Goal: Communication & Community: Answer question/provide support

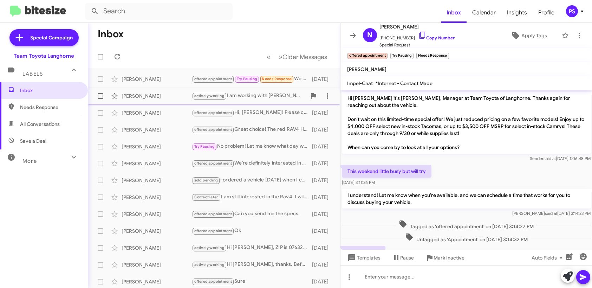
scroll to position [88, 0]
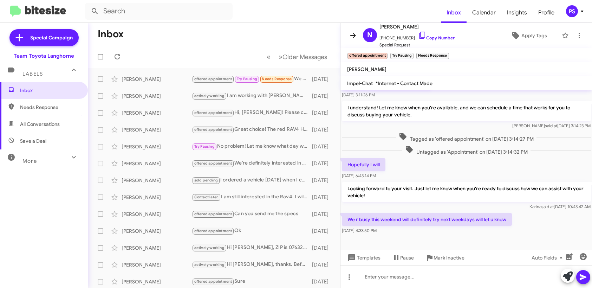
click at [358, 32] on span at bounding box center [353, 35] width 14 height 8
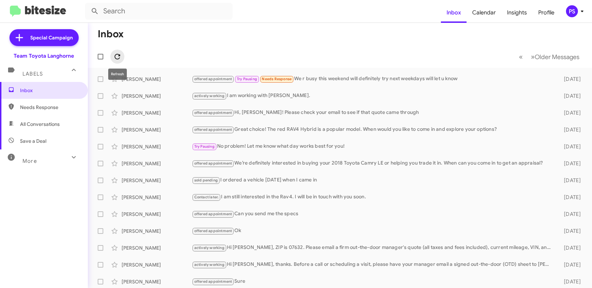
click at [116, 59] on icon at bounding box center [117, 56] width 8 height 8
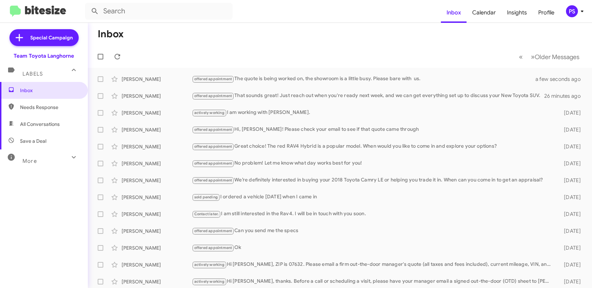
click at [579, 14] on icon at bounding box center [582, 11] width 8 height 8
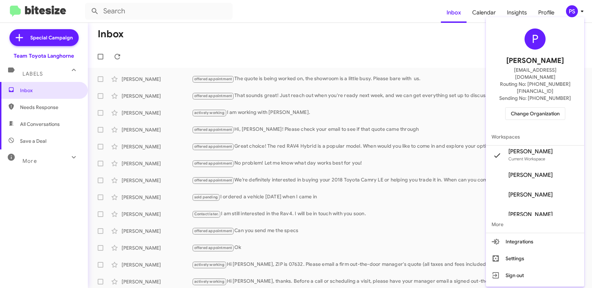
click at [433, 80] on div at bounding box center [296, 144] width 592 height 288
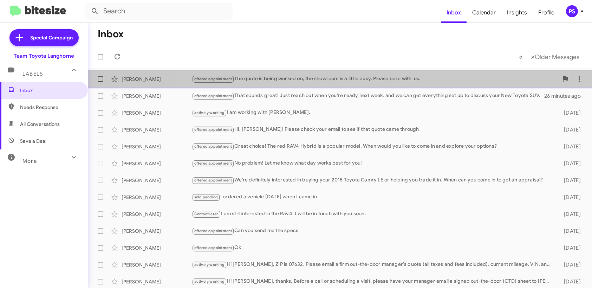
click at [430, 80] on div "offered appointment The quote is being worked on, the showroom is a little busy…" at bounding box center [375, 79] width 366 height 8
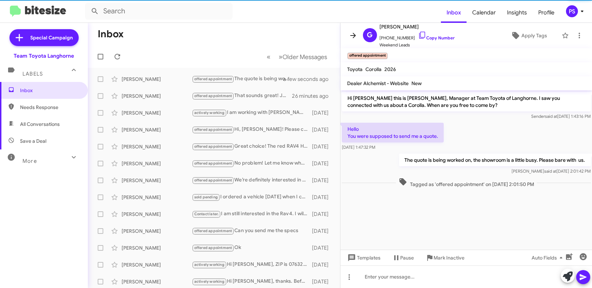
click at [354, 36] on icon at bounding box center [353, 35] width 8 height 8
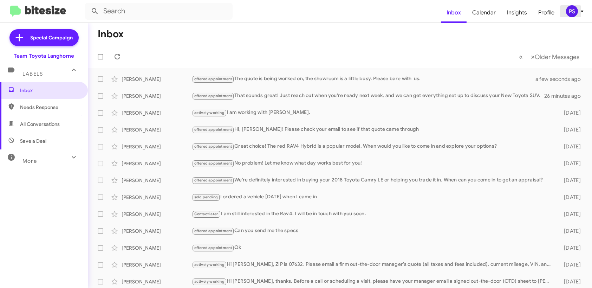
click at [581, 11] on icon at bounding box center [582, 12] width 2 height 2
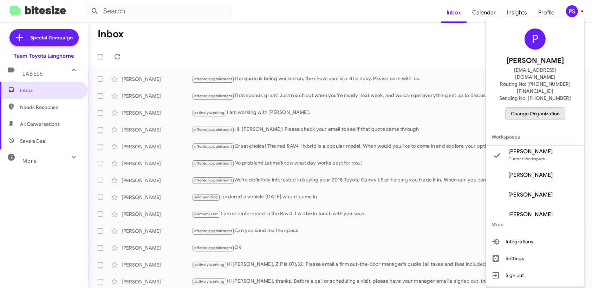
click at [548, 107] on span "Change Organization" at bounding box center [534, 113] width 49 height 12
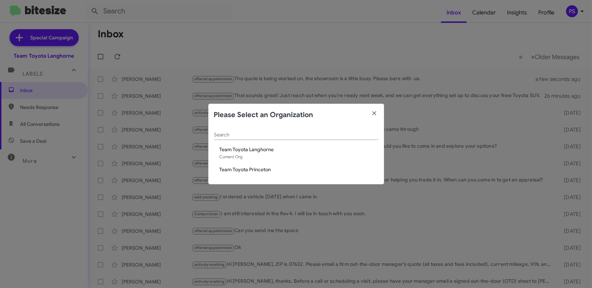
click at [256, 169] on span "Team Toyota Princeton" at bounding box center [298, 169] width 159 height 7
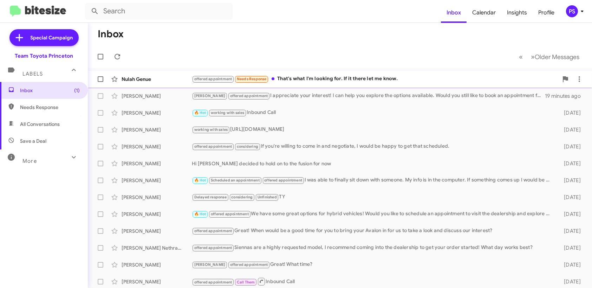
click at [364, 77] on div "offered appointment Needs Response That's what I'm looking for. If it there let…" at bounding box center [375, 79] width 366 height 8
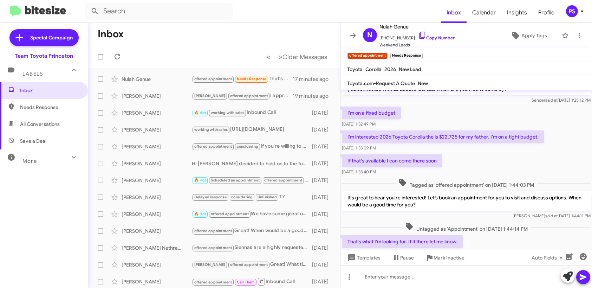
scroll to position [38, 0]
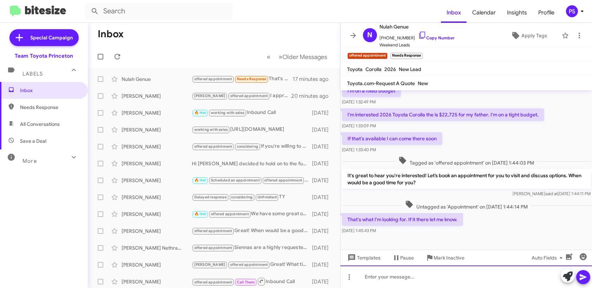
click at [481, 280] on div at bounding box center [466, 276] width 252 height 22
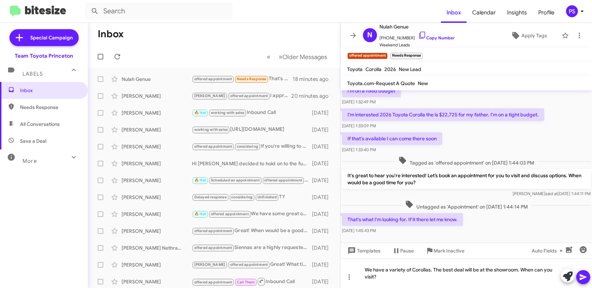
click at [582, 271] on span at bounding box center [583, 277] width 8 height 14
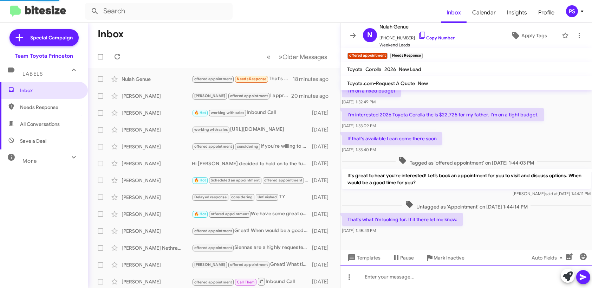
scroll to position [33, 0]
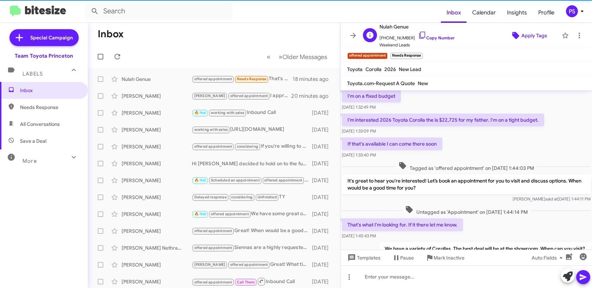
click at [528, 37] on span "Apply Tags" at bounding box center [534, 35] width 26 height 13
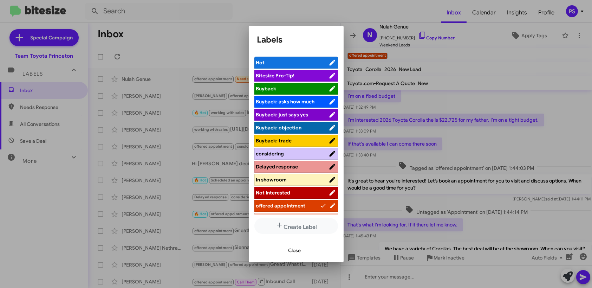
click at [291, 152] on span "considering" at bounding box center [292, 153] width 72 height 7
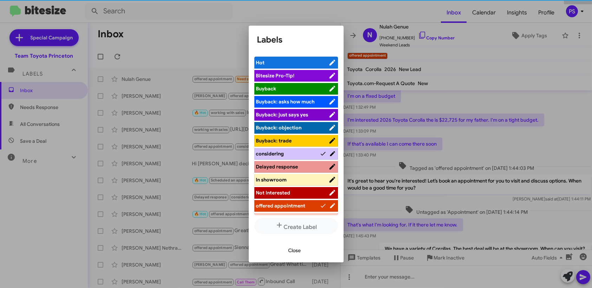
click at [289, 250] on span "Close" at bounding box center [294, 250] width 13 height 13
